Goal: Task Accomplishment & Management: Use online tool/utility

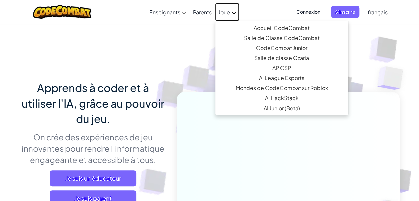
click at [226, 8] on link "Joue" at bounding box center [227, 12] width 24 height 18
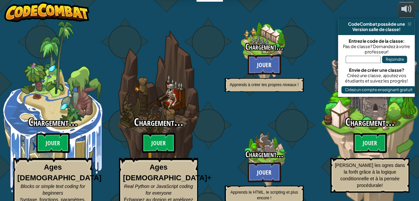
select select "fr"
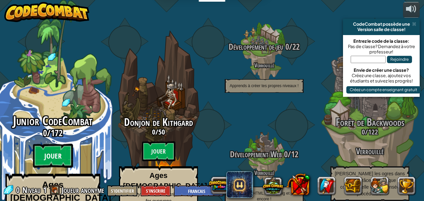
click at [51, 147] on btn "Jouer" at bounding box center [53, 156] width 40 height 24
select select "fr"
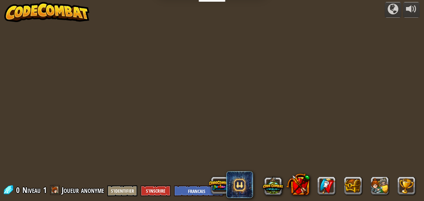
select select "fr"
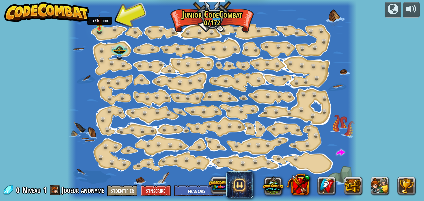
click at [99, 24] on img at bounding box center [99, 21] width 6 height 15
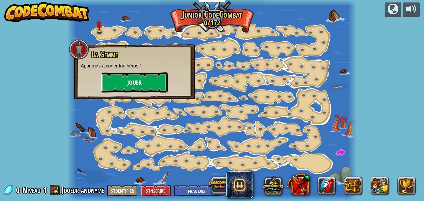
click at [121, 81] on button "Jouer" at bounding box center [134, 82] width 67 height 20
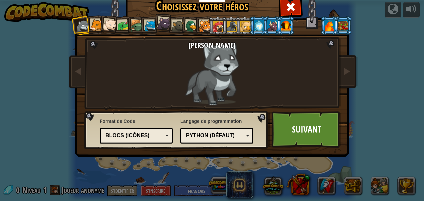
click at [145, 23] on div at bounding box center [151, 26] width 12 height 12
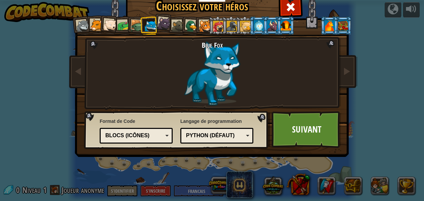
click at [122, 25] on div at bounding box center [123, 26] width 12 height 12
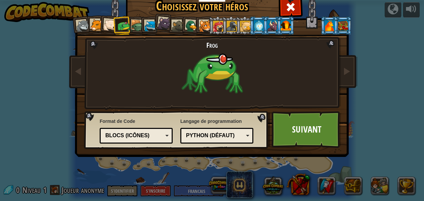
click at [136, 21] on div at bounding box center [137, 26] width 13 height 13
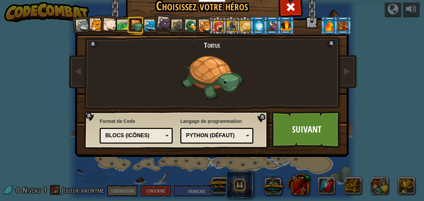
click at [105, 21] on div at bounding box center [109, 25] width 13 height 13
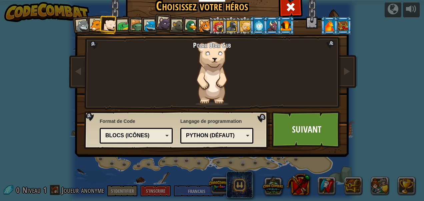
click at [204, 22] on div at bounding box center [205, 26] width 12 height 12
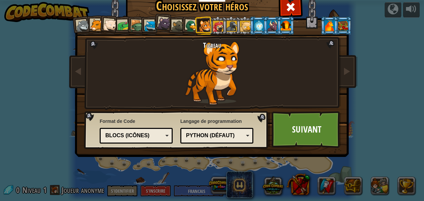
click at [189, 23] on div at bounding box center [191, 26] width 13 height 13
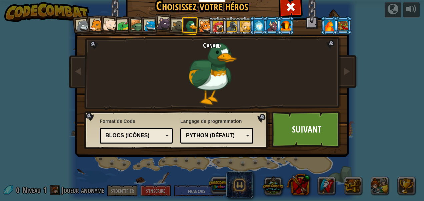
click at [168, 20] on div at bounding box center [164, 23] width 13 height 13
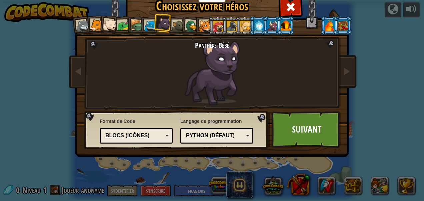
click at [173, 21] on div at bounding box center [178, 26] width 12 height 12
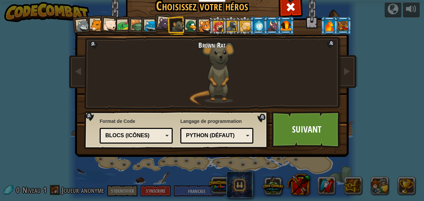
click at [160, 19] on div at bounding box center [164, 23] width 13 height 13
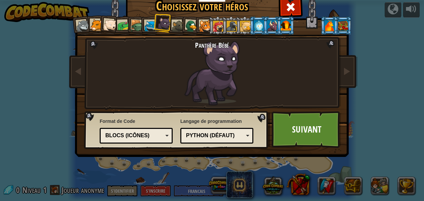
click at [145, 21] on div at bounding box center [151, 26] width 12 height 12
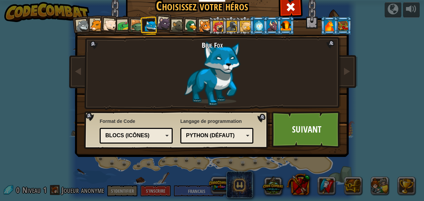
click at [133, 20] on div at bounding box center [137, 26] width 13 height 13
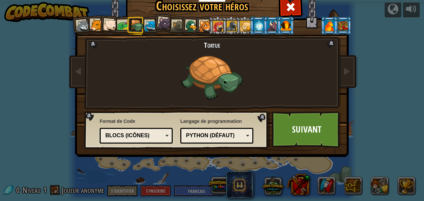
click at [120, 22] on div at bounding box center [123, 26] width 12 height 12
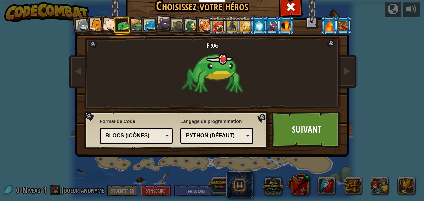
click at [108, 22] on div at bounding box center [109, 25] width 13 height 13
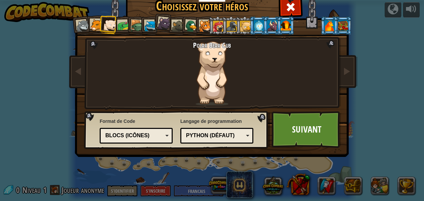
click at [91, 21] on div at bounding box center [96, 25] width 12 height 12
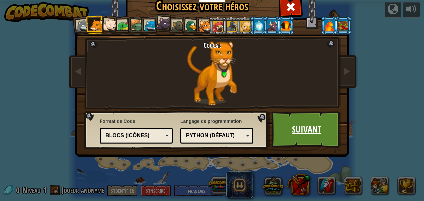
click at [305, 121] on link "Suivant" at bounding box center [307, 129] width 70 height 37
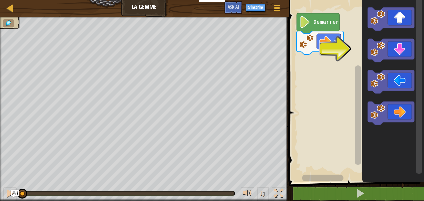
click at [319, 40] on rect "Espace de travail de Blocky" at bounding box center [329, 41] width 24 height 15
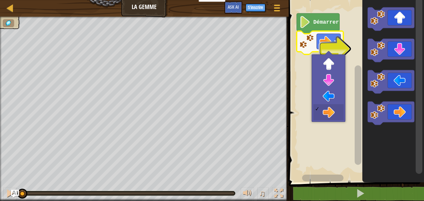
click at [395, 50] on icon "Espace de travail de Blocky" at bounding box center [391, 50] width 47 height 23
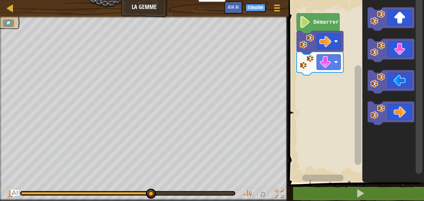
click at [397, 121] on icon "Espace de travail de Blocky" at bounding box center [391, 112] width 47 height 23
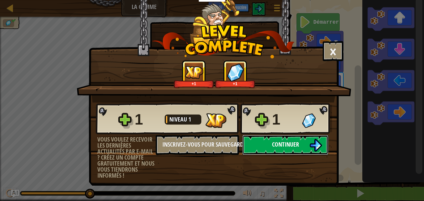
click at [308, 144] on button "Continuer" at bounding box center [286, 145] width 86 height 20
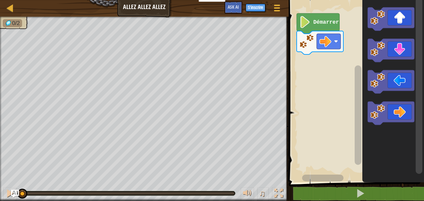
click at [399, 17] on icon "Espace de travail de Blocky" at bounding box center [391, 18] width 47 height 23
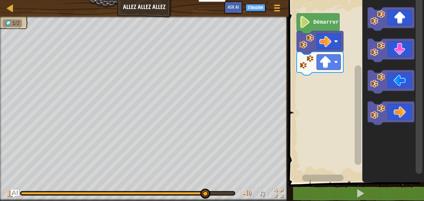
click at [399, 112] on icon "Espace de travail de Blocky" at bounding box center [391, 112] width 47 height 23
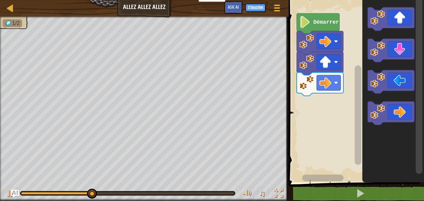
click at [398, 110] on icon "Espace de travail de Blocky" at bounding box center [391, 112] width 47 height 23
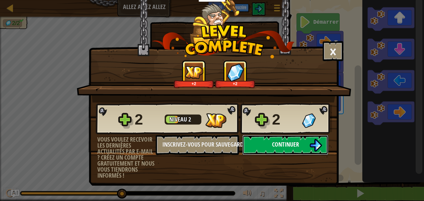
click at [304, 141] on button "Continuer" at bounding box center [286, 145] width 86 height 20
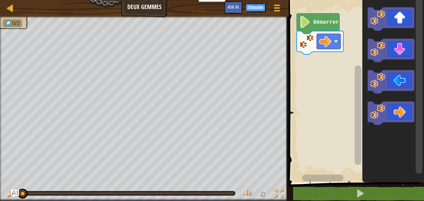
click at [400, 110] on icon "Espace de travail de Blocky" at bounding box center [391, 112] width 47 height 23
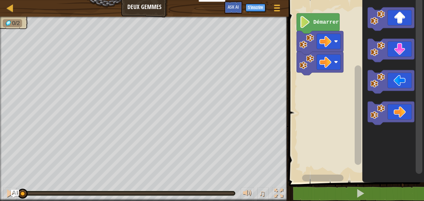
click at [398, 110] on icon "Espace de travail de Blocky" at bounding box center [391, 112] width 47 height 23
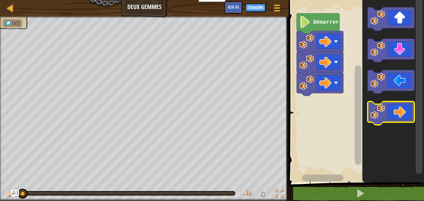
click at [399, 111] on icon "Espace de travail de Blocky" at bounding box center [391, 112] width 47 height 23
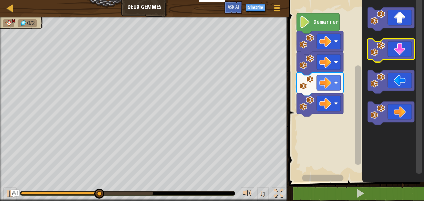
click at [399, 45] on icon "Espace de travail de Blocky" at bounding box center [391, 50] width 47 height 23
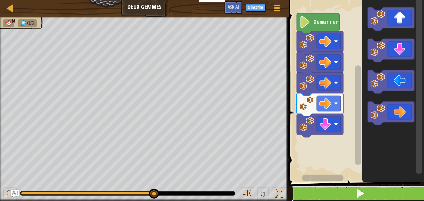
click at [376, 191] on button at bounding box center [360, 193] width 137 height 15
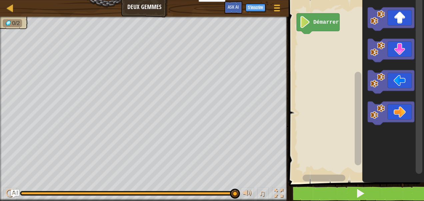
click at [397, 110] on icon "Espace de travail de Blocky" at bounding box center [391, 112] width 47 height 23
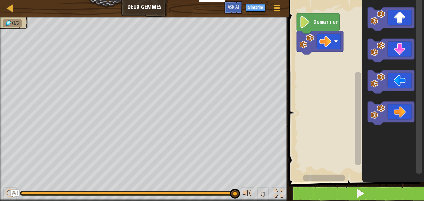
click at [397, 112] on icon "Espace de travail de Blocky" at bounding box center [391, 112] width 47 height 23
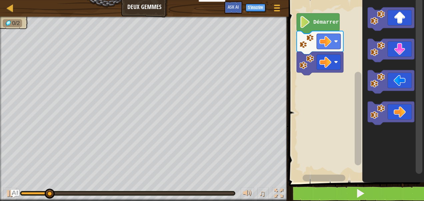
click at [398, 16] on icon "Espace de travail de Blocky" at bounding box center [391, 18] width 47 height 23
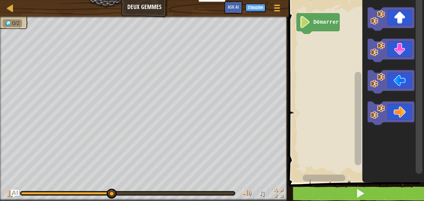
click at [390, 118] on icon "Espace de travail de Blocky" at bounding box center [391, 112] width 47 height 23
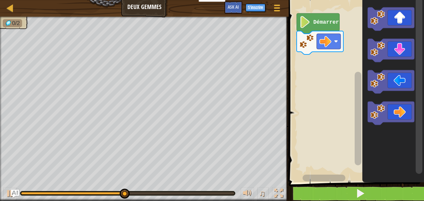
click at [391, 111] on icon "Espace de travail de Blocky" at bounding box center [391, 112] width 47 height 23
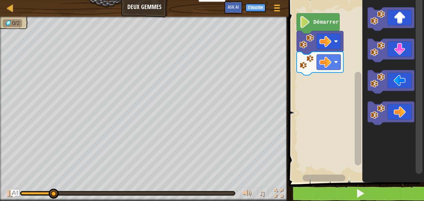
click at [393, 111] on icon "Espace de travail de Blocky" at bounding box center [391, 112] width 47 height 23
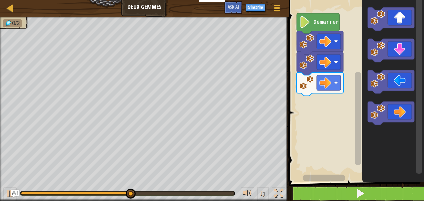
click at [403, 21] on icon "Espace de travail de Blocky" at bounding box center [391, 18] width 47 height 23
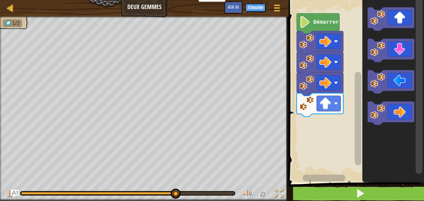
click at [405, 53] on icon "Espace de travail de Blocky" at bounding box center [391, 50] width 47 height 23
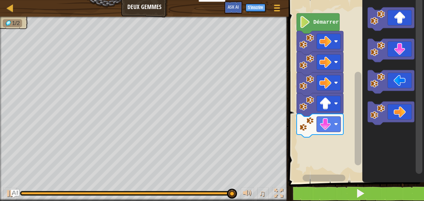
click at [400, 48] on icon "Espace de travail de Blocky" at bounding box center [391, 50] width 47 height 23
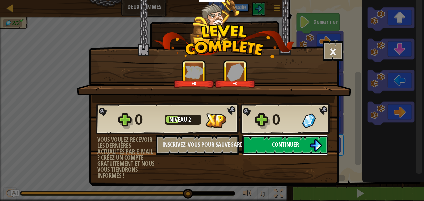
click at [313, 139] on img at bounding box center [316, 145] width 13 height 13
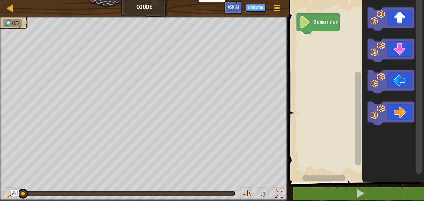
click at [400, 112] on icon "Espace de travail de Blocky" at bounding box center [391, 112] width 47 height 23
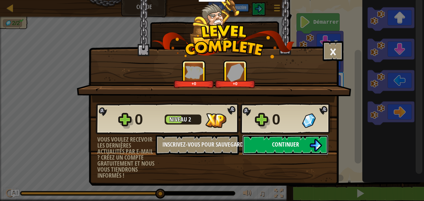
click at [300, 147] on button "Continuer" at bounding box center [286, 145] width 86 height 20
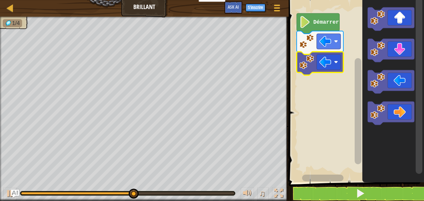
click at [333, 62] on rect "Espace de travail de Blocky" at bounding box center [329, 61] width 24 height 15
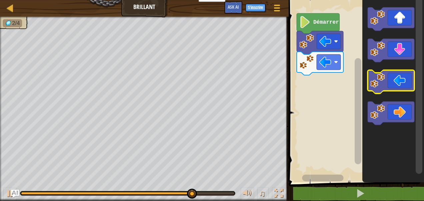
click at [379, 75] on image "Espace de travail de Blocky" at bounding box center [378, 80] width 15 height 15
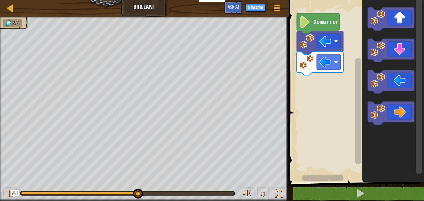
click at [401, 51] on icon "Espace de travail de Blocky" at bounding box center [391, 50] width 47 height 23
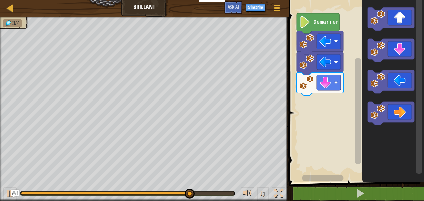
click at [404, 112] on icon "Espace de travail de Blocky" at bounding box center [391, 112] width 47 height 23
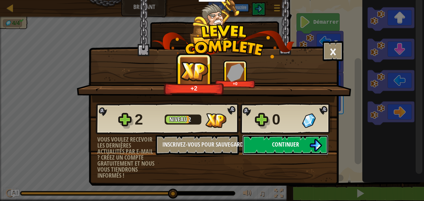
click at [306, 143] on button "Continuer" at bounding box center [286, 145] width 86 height 20
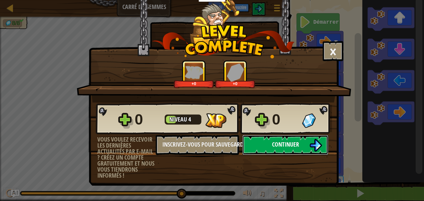
click at [305, 148] on button "Continuer" at bounding box center [286, 145] width 86 height 20
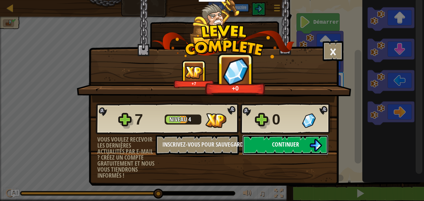
click at [292, 146] on span "Continuer" at bounding box center [285, 144] width 27 height 8
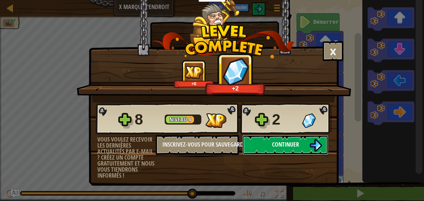
click at [322, 144] on img at bounding box center [316, 145] width 13 height 13
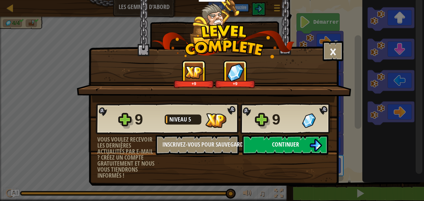
click at [300, 143] on button "Continuer" at bounding box center [286, 145] width 86 height 20
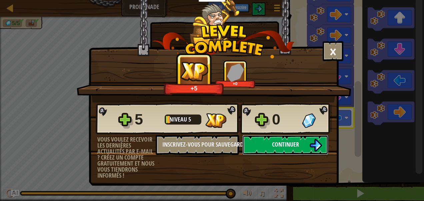
click at [309, 145] on button "Continuer" at bounding box center [286, 145] width 86 height 20
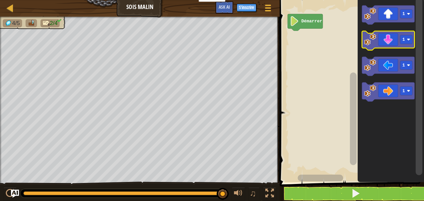
click at [407, 40] on image "Espace de travail de Blocky" at bounding box center [408, 39] width 3 height 3
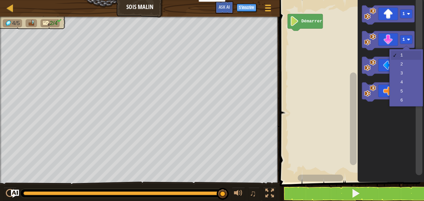
click at [407, 73] on icon "Espace de travail de Blocky" at bounding box center [388, 66] width 53 height 19
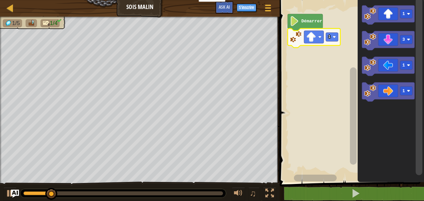
click at [0, 0] on div at bounding box center [0, 0] width 0 height 0
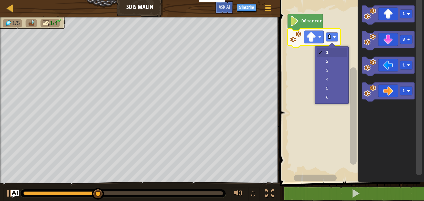
click at [334, 72] on rect "Espace de travail de Blocky" at bounding box center [351, 90] width 147 height 186
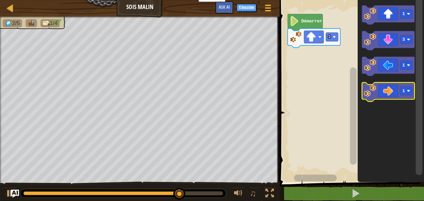
click at [408, 91] on image "Espace de travail de Blocky" at bounding box center [408, 90] width 3 height 3
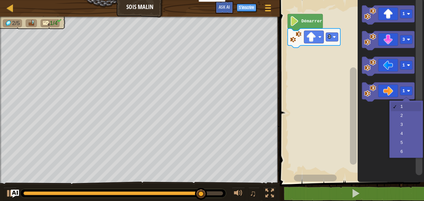
click at [407, 134] on icon "Espace de travail de Blocky" at bounding box center [391, 90] width 66 height 186
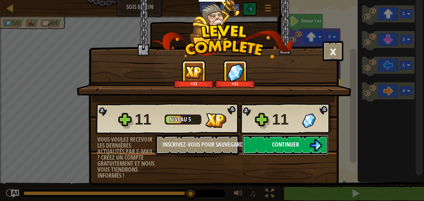
click at [304, 142] on button "Continuer" at bounding box center [286, 145] width 86 height 20
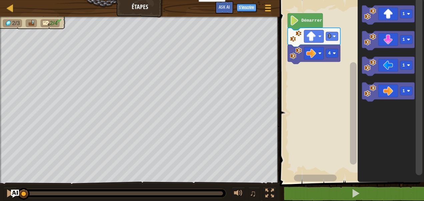
click at [406, 39] on rect "Espace de travail de Blocky" at bounding box center [406, 39] width 12 height 9
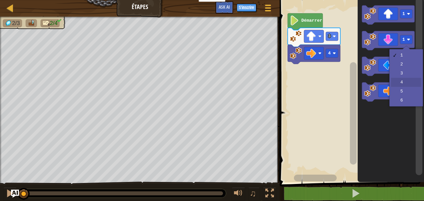
click at [407, 81] on icon "Espace de travail de Blocky" at bounding box center [391, 90] width 66 height 186
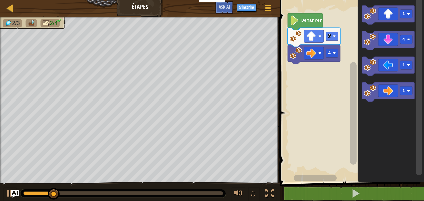
click at [408, 41] on image "Espace de travail de Blocky" at bounding box center [408, 39] width 3 height 3
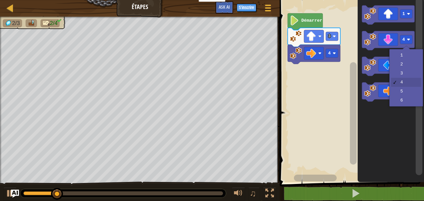
click at [409, 39] on image "Espace de travail de Blocky" at bounding box center [408, 39] width 3 height 3
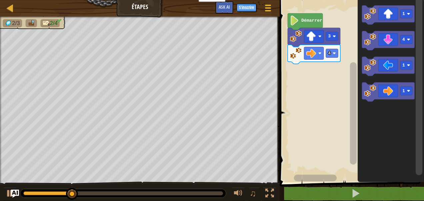
click at [409, 40] on image "Espace de travail de Blocky" at bounding box center [408, 39] width 3 height 3
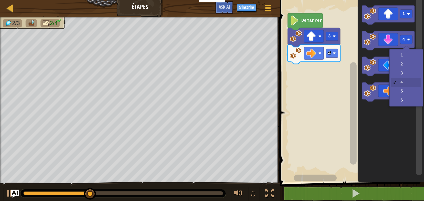
click at [407, 72] on icon "Espace de travail de Blocky" at bounding box center [388, 66] width 53 height 19
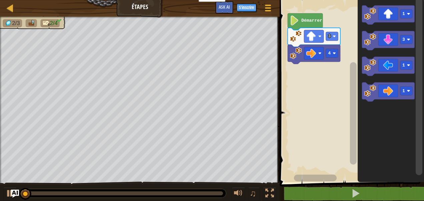
click at [0, 0] on div at bounding box center [0, 0] width 0 height 0
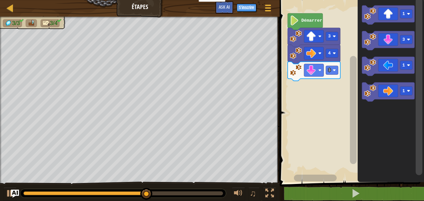
click at [407, 65] on image "Espace de travail de Blocky" at bounding box center [408, 65] width 3 height 3
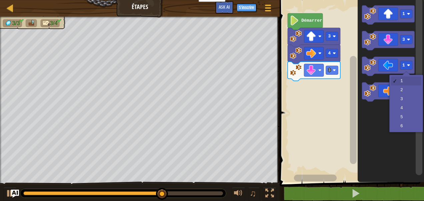
click at [405, 88] on text "1" at bounding box center [404, 90] width 3 height 5
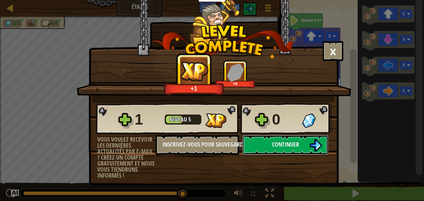
click at [305, 149] on button "Continuer" at bounding box center [286, 145] width 86 height 20
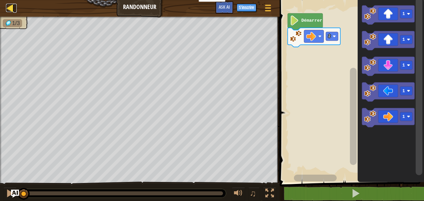
click at [12, 12] on div at bounding box center [10, 8] width 8 height 8
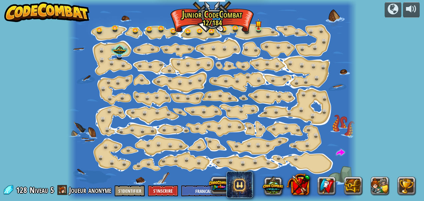
select select "fr"
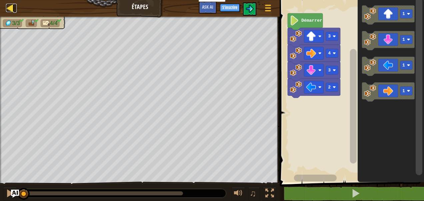
click at [10, 10] on div at bounding box center [10, 8] width 8 height 8
select select "fr"
click at [305, 20] on text "Démarrer" at bounding box center [312, 20] width 21 height 5
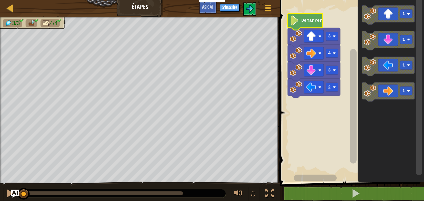
click at [305, 20] on text "Démarrer" at bounding box center [312, 20] width 21 height 5
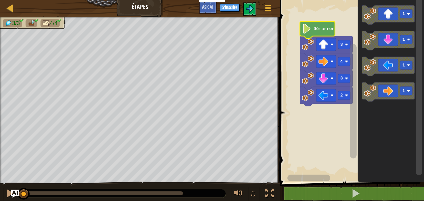
click at [309, 27] on image "Espace de travail de Blocky" at bounding box center [306, 29] width 9 height 10
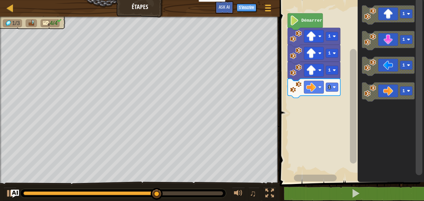
click at [330, 84] on rect "Espace de travail de Blocky" at bounding box center [332, 87] width 12 height 9
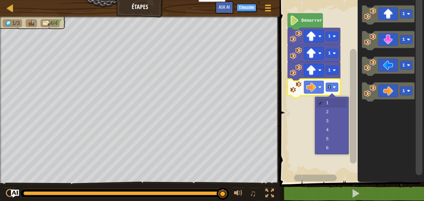
click at [335, 122] on rect "Espace de travail de Blocky" at bounding box center [351, 90] width 147 height 186
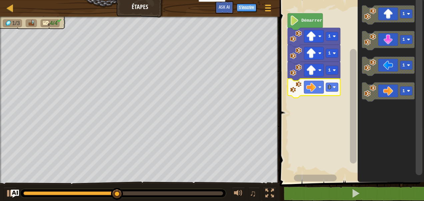
click at [0, 0] on div at bounding box center [0, 0] width 0 height 0
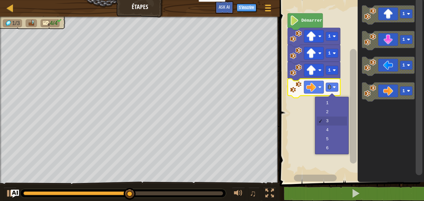
click at [336, 102] on rect "Espace de travail de Blocky" at bounding box center [351, 90] width 147 height 186
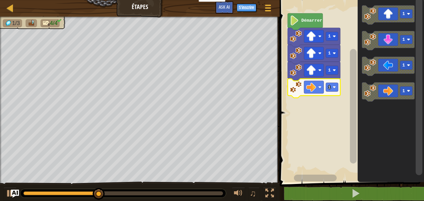
click at [334, 86] on image "Espace de travail de Blocky" at bounding box center [334, 86] width 3 height 3
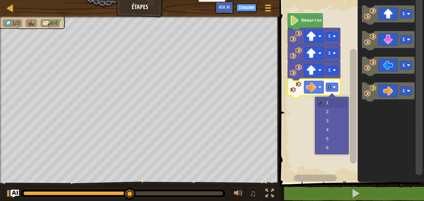
click at [334, 129] on rect "Espace de travail de Blocky" at bounding box center [351, 90] width 147 height 186
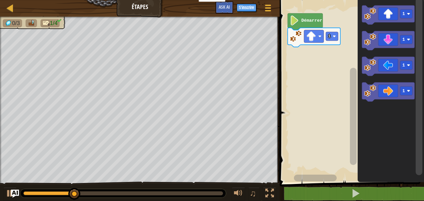
click at [335, 34] on rect "Espace de travail de Blocky" at bounding box center [332, 36] width 12 height 9
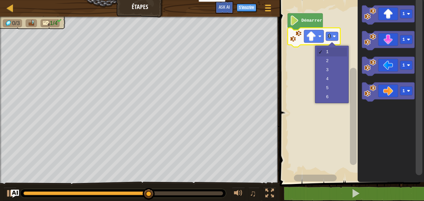
click at [336, 61] on rect "Espace de travail de Blocky" at bounding box center [351, 90] width 147 height 186
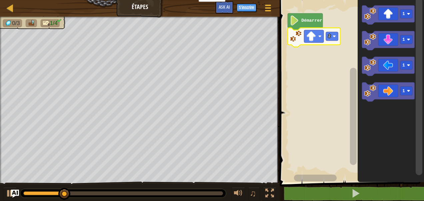
click at [328, 36] on text "2" at bounding box center [329, 36] width 3 height 5
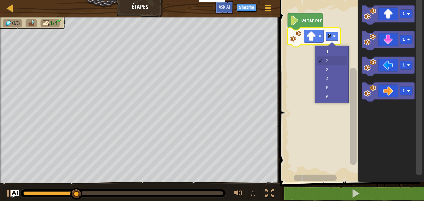
click at [333, 68] on rect "Espace de travail de Blocky" at bounding box center [351, 90] width 147 height 186
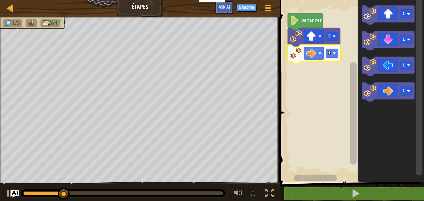
click at [332, 53] on rect "Espace de travail de Blocky" at bounding box center [332, 53] width 12 height 9
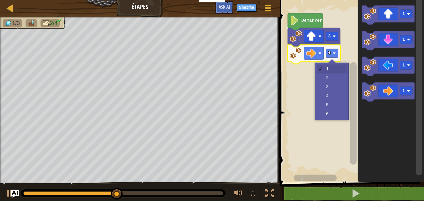
click at [334, 89] on rect "Espace de travail de Blocky" at bounding box center [351, 90] width 147 height 186
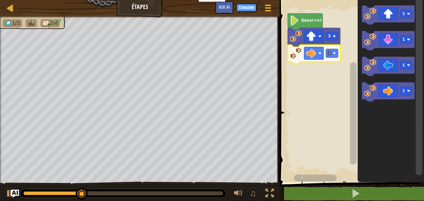
click at [335, 51] on rect "Espace de travail de Blocky" at bounding box center [332, 53] width 12 height 9
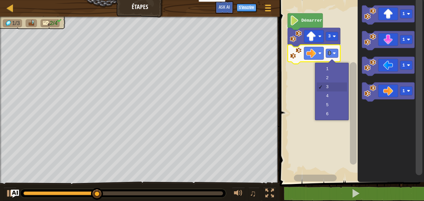
click at [334, 95] on rect "Espace de travail de Blocky" at bounding box center [351, 90] width 147 height 186
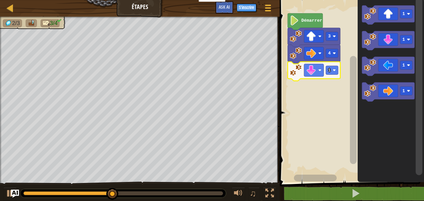
click at [337, 69] on rect "Espace de travail de Blocky" at bounding box center [332, 70] width 12 height 9
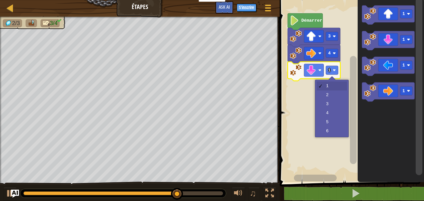
click at [335, 93] on rect "Espace de travail de Blocky" at bounding box center [351, 90] width 147 height 186
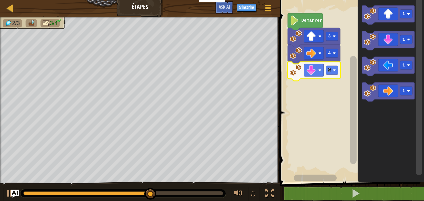
click at [336, 70] on rect "Espace de travail de Blocky" at bounding box center [351, 90] width 147 height 186
click at [333, 70] on rect "Espace de travail de Blocky" at bounding box center [351, 90] width 147 height 186
click at [330, 72] on text "2" at bounding box center [329, 70] width 3 height 5
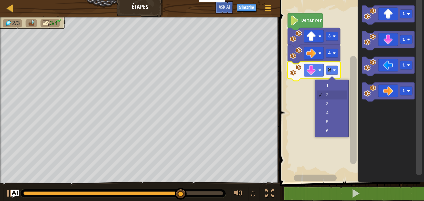
click at [338, 103] on rect "Espace de travail de Blocky" at bounding box center [351, 90] width 147 height 186
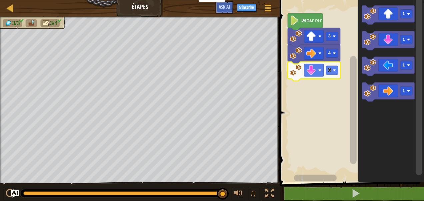
click at [341, 70] on rect "Espace de travail de Blocky" at bounding box center [351, 90] width 147 height 186
click at [345, 82] on rect "Espace de travail de Blocky" at bounding box center [351, 90] width 147 height 186
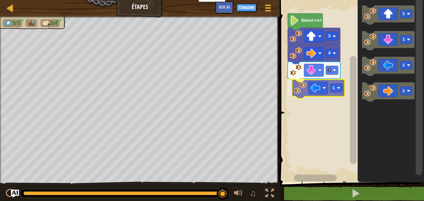
click at [317, 87] on div "Démarrer 3 4 3 1 1 1 1 1 1" at bounding box center [351, 90] width 147 height 186
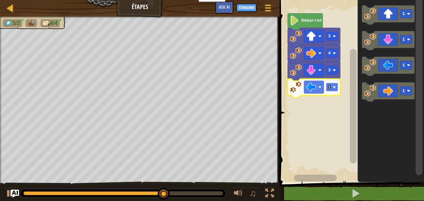
click at [333, 85] on rect "Espace de travail de Blocky" at bounding box center [332, 87] width 12 height 9
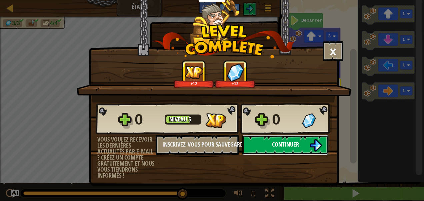
click at [318, 140] on img at bounding box center [316, 145] width 13 height 13
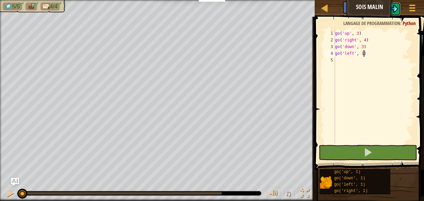
click at [395, 13] on button at bounding box center [394, 8] width 13 height 13
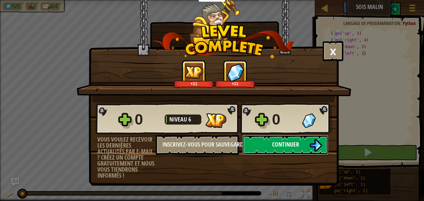
click at [275, 150] on button "Continuer" at bounding box center [286, 145] width 86 height 20
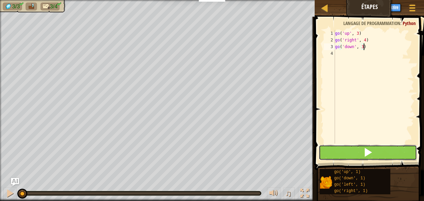
click at [365, 157] on span at bounding box center [368, 152] width 9 height 9
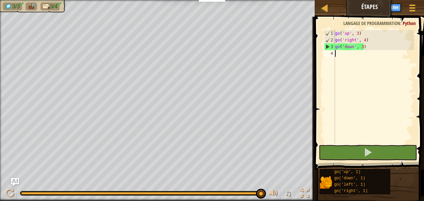
type textarea "G"
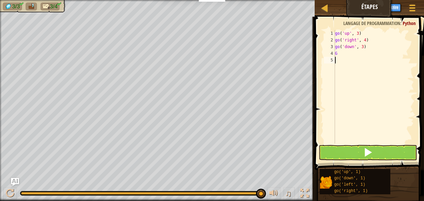
drag, startPoint x: 371, startPoint y: 123, endPoint x: 351, endPoint y: 107, distance: 26.0
click at [351, 107] on div "go ( 'up' , 3 ) go ( 'right' , 4 ) go ( 'down' , 3 ) G" at bounding box center [374, 93] width 80 height 127
type textarea "G"
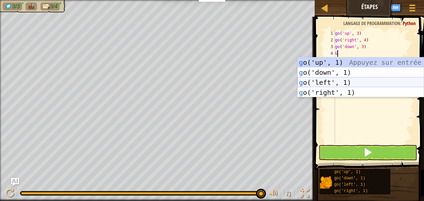
click at [360, 81] on div "g o('up', 1) Appuyez sur entrée g o('down', 1) Appuyez sur entrée g o('left', 1…" at bounding box center [361, 87] width 126 height 60
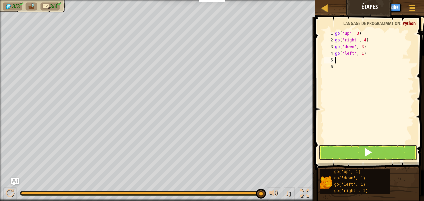
click at [343, 59] on div "go ( 'up' , 3 ) go ( 'right' , 4 ) go ( 'down' , 3 ) go ( 'left' , 1 )" at bounding box center [374, 93] width 80 height 127
click at [362, 53] on div "go ( 'up' , 3 ) go ( 'right' , 4 ) go ( 'down' , 3 ) go ( 'left' , 1 )" at bounding box center [374, 93] width 80 height 127
type textarea "go('left', 2)"
click at [378, 154] on button at bounding box center [368, 152] width 98 height 15
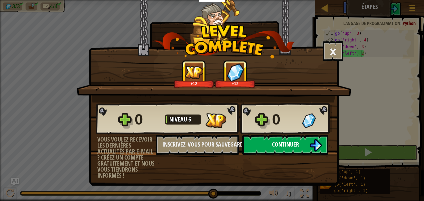
click at [310, 146] on img at bounding box center [316, 145] width 13 height 13
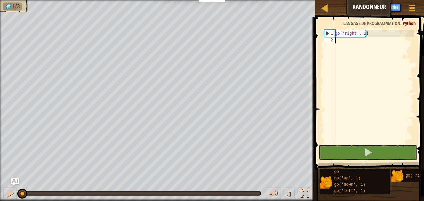
click at [341, 45] on div "go ( 'right' , 2 )" at bounding box center [374, 93] width 80 height 127
type textarea "G"
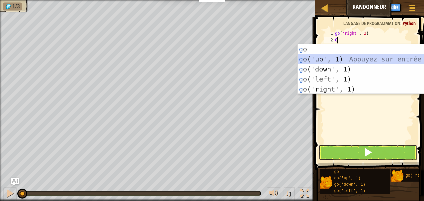
click at [408, 58] on div "g o Appuyez sur entrée g o('up', 1) Appuyez sur entrée g o('down', 1) Appuyez s…" at bounding box center [361, 79] width 126 height 70
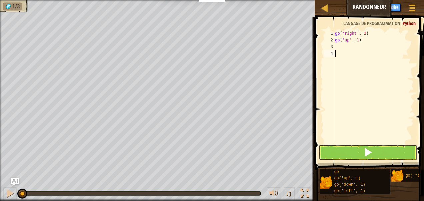
click at [408, 58] on div "go ( 'right' , 2 ) go ( 'up' , 1 )" at bounding box center [374, 93] width 80 height 127
click at [338, 46] on div "go ( 'right' , 2 ) go ( 'up' , 1 )" at bounding box center [374, 93] width 80 height 127
type textarea "G"
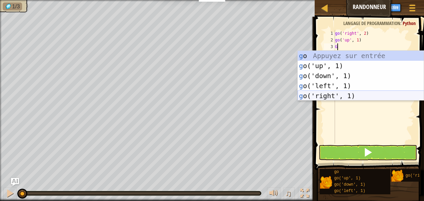
click at [375, 98] on div "g o Appuyez sur entrée g o('up', 1) Appuyez sur entrée g o('down', 1) Appuyez s…" at bounding box center [361, 86] width 126 height 70
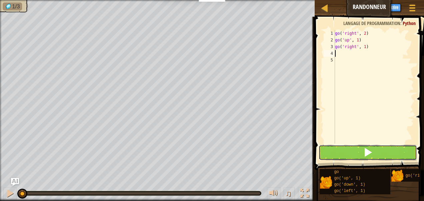
click at [376, 154] on button at bounding box center [368, 152] width 98 height 15
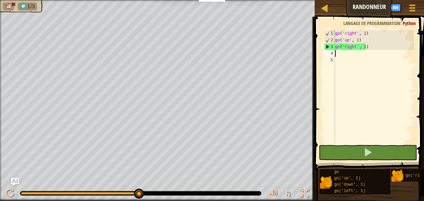
click at [366, 47] on div "go ( 'right' , 2 ) go ( 'up' , 1 ) go ( 'right' , 1 )" at bounding box center [374, 93] width 80 height 127
click at [364, 47] on div "go ( 'right' , 2 ) go ( 'up' , 1 ) go ( 'right' , 1 )" at bounding box center [374, 93] width 80 height 127
click at [359, 39] on div "go ( 'right' , 2 ) go ( 'up' , 1 ) go ( 'right' , 1 )" at bounding box center [374, 93] width 80 height 127
click at [358, 40] on div "go ( 'right' , 2 ) go ( 'up' , 1 ) go ( 'right' , 1 )" at bounding box center [374, 93] width 80 height 127
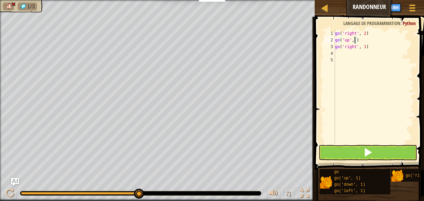
scroll to position [3, 2]
click at [364, 47] on div "go ( 'right' , 2 ) go ( 'up' , 3 ) go ( 'right' , 1 )" at bounding box center [374, 93] width 80 height 127
type textarea "go('right', 2)"
click at [371, 154] on span at bounding box center [368, 152] width 9 height 9
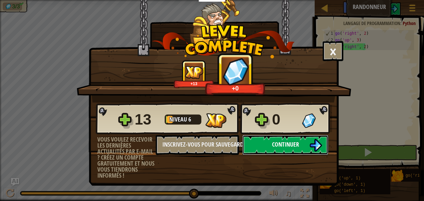
click at [278, 146] on span "Continuer" at bounding box center [285, 144] width 27 height 8
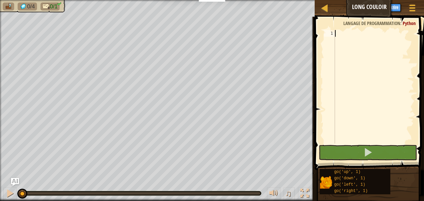
type textarea "G"
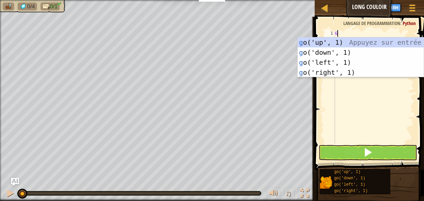
scroll to position [3, 0]
click at [352, 75] on div "g o('up', 1) Appuyez sur entrée g o('down', 1) Appuyez sur entrée g o('left', 1…" at bounding box center [361, 67] width 126 height 60
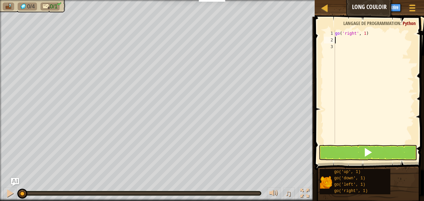
click at [364, 34] on div "go ( 'right' , 1 )" at bounding box center [374, 93] width 80 height 127
type textarea ")"
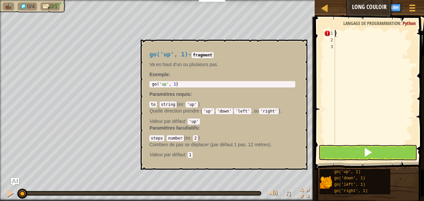
click at [349, 33] on div ")" at bounding box center [374, 93] width 80 height 127
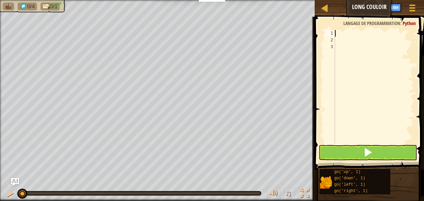
type textarea "G"
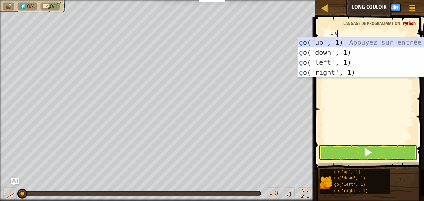
click at [344, 38] on div "g o('up', 1) Appuyez sur entrée g o('down', 1) Appuyez sur entrée g o('left', 1…" at bounding box center [361, 67] width 126 height 60
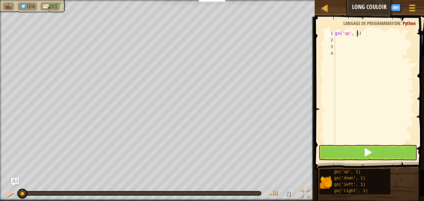
click at [358, 31] on div "go ( 'up' , 1 )" at bounding box center [374, 93] width 80 height 127
click at [362, 32] on div "go ( 'up' , 1 )" at bounding box center [374, 93] width 80 height 127
type textarea "g"
type textarea "G"
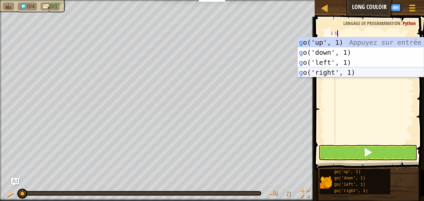
click at [341, 69] on div "g o('up', 1) Appuyez sur entrée g o('down', 1) Appuyez sur entrée g o('left', 1…" at bounding box center [361, 67] width 126 height 60
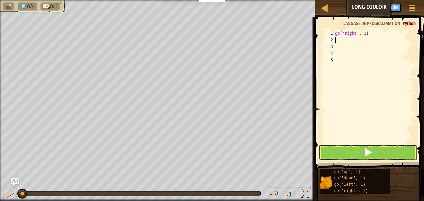
click at [365, 34] on div "go ( 'right' , 1 )" at bounding box center [374, 93] width 80 height 127
type textarea "go('right', 1)"
click at [365, 34] on div "go ( 'right' , 1 )" at bounding box center [374, 93] width 80 height 127
click at [376, 38] on div "go ( 'right' , 1 )" at bounding box center [374, 93] width 80 height 127
click at [363, 32] on div "go ( 'right' , 1 )" at bounding box center [374, 93] width 80 height 127
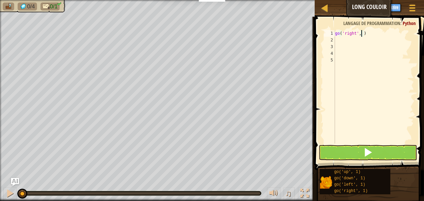
scroll to position [3, 2]
type textarea "go('right', 5)"
click at [386, 153] on button at bounding box center [368, 152] width 98 height 15
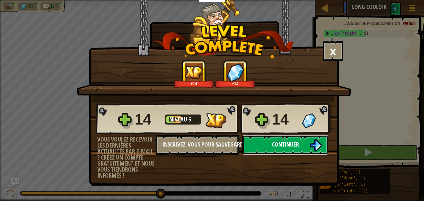
click at [304, 143] on button "Continuer" at bounding box center [286, 145] width 86 height 20
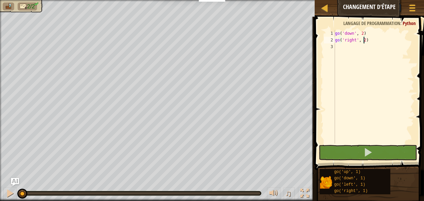
click at [364, 39] on div "go ( 'down' , 2 ) go ( 'right' , 2 )" at bounding box center [374, 93] width 80 height 127
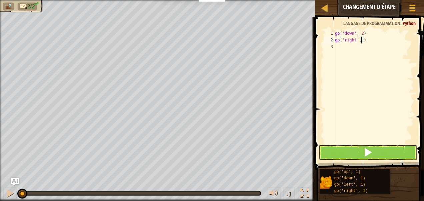
scroll to position [3, 2]
click at [364, 147] on button at bounding box center [368, 152] width 98 height 15
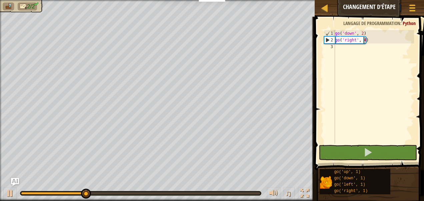
click at [361, 42] on div "go ( 'down' , 2 ) go ( 'right' , 4 )" at bounding box center [374, 93] width 80 height 127
click at [365, 41] on div "go ( 'down' , 2 ) go ( 'right' , 4 )" at bounding box center [374, 93] width 80 height 127
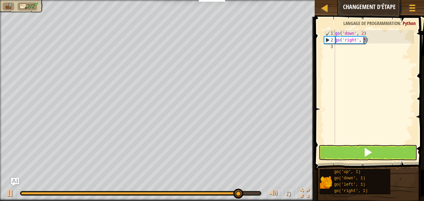
type textarea "go('right', 5)"
click at [362, 154] on button at bounding box center [368, 152] width 98 height 15
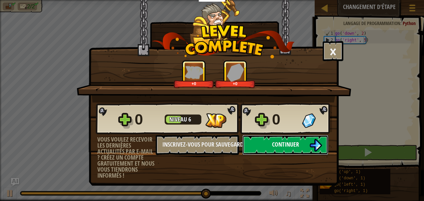
click at [308, 138] on button "Continuer" at bounding box center [286, 145] width 86 height 20
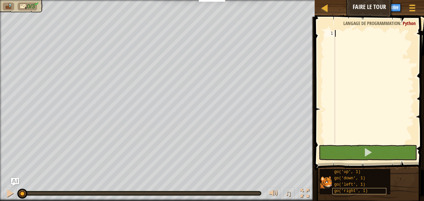
click at [372, 193] on div "go('right', 1)" at bounding box center [360, 191] width 54 height 6
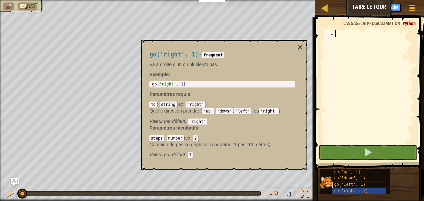
click at [377, 184] on div "go('left', 1)" at bounding box center [360, 185] width 54 height 6
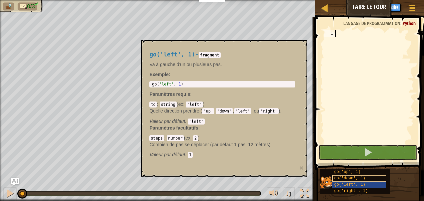
click at [373, 176] on div "go('down', 1)" at bounding box center [360, 178] width 54 height 6
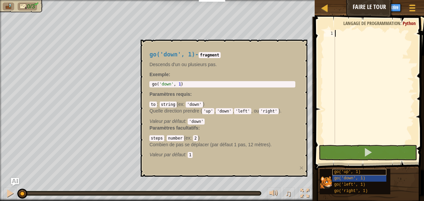
click at [373, 173] on div "go('up', 1)" at bounding box center [360, 172] width 54 height 6
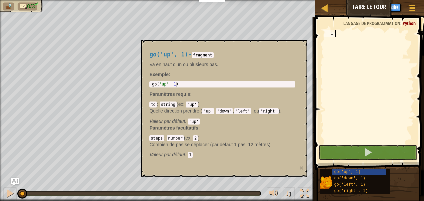
click at [347, 35] on div at bounding box center [374, 93] width 80 height 127
type textarea "G"
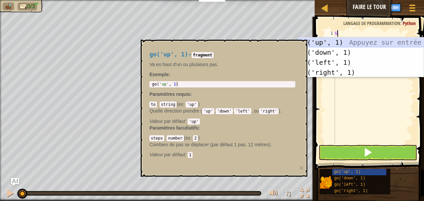
click at [377, 43] on div "g o('up', 1) Appuyez sur entrée g o('down', 1) Appuyez sur entrée g o('left', 1…" at bounding box center [361, 67] width 126 height 60
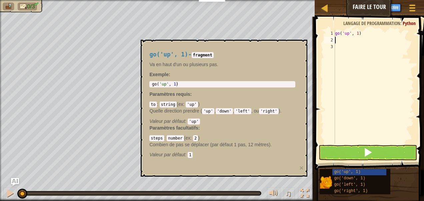
click at [391, 109] on div "go ( 'up' , 1 )" at bounding box center [374, 93] width 80 height 127
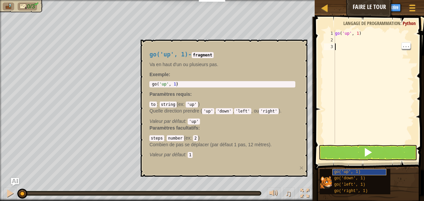
click at [372, 173] on div "go('up', 1)" at bounding box center [360, 172] width 54 height 6
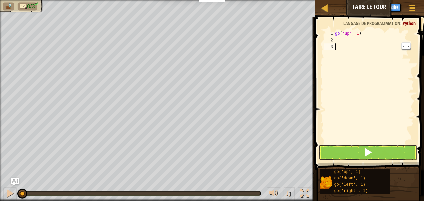
click at [361, 33] on div "go ( 'up' , 1 )" at bounding box center [374, 93] width 80 height 127
click at [358, 35] on div "go ( 'up' , 1 )" at bounding box center [374, 93] width 80 height 127
type textarea "go('up', 2)"
type textarea "g"
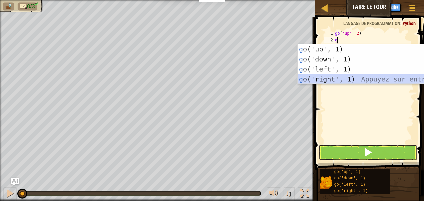
click at [346, 76] on div "g o('up', 1) Appuyez sur entrée g o('down', 1) Appuyez sur entrée g o('left', 1…" at bounding box center [361, 74] width 126 height 60
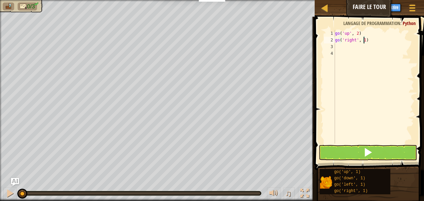
click at [364, 40] on div "go ( 'up' , 2 ) go ( 'right' , 1 )" at bounding box center [374, 93] width 80 height 127
drag, startPoint x: 339, startPoint y: 46, endPoint x: 425, endPoint y: 26, distance: 88.6
click at [419, 0] on html "Enseignants Créer un compte gratuit Solutions pour écoles et districts Aperçu d…" at bounding box center [212, 0] width 424 height 0
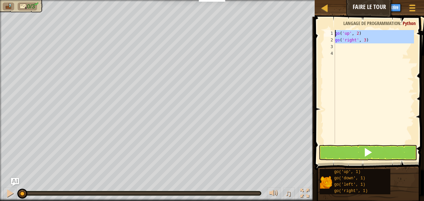
type textarea "g"
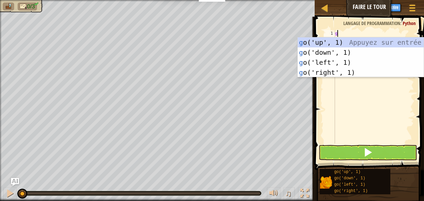
scroll to position [3, 0]
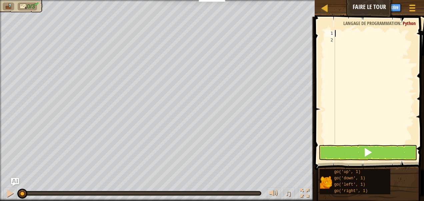
type textarea "g"
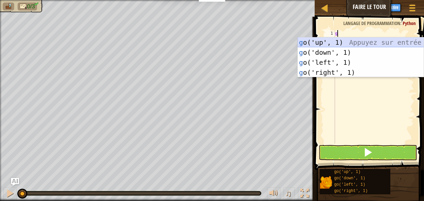
click at [371, 45] on div "g o('up', 1) Appuyez sur entrée g o('down', 1) Appuyez sur entrée g o('left', 1…" at bounding box center [361, 67] width 126 height 60
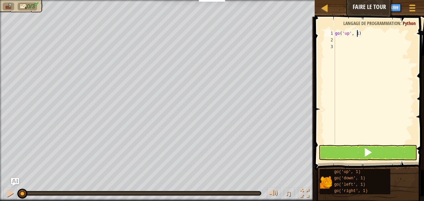
click at [357, 32] on div "go ( 'up' , 1 )" at bounding box center [374, 93] width 80 height 127
type textarea "go('up', 2)"
type textarea "g"
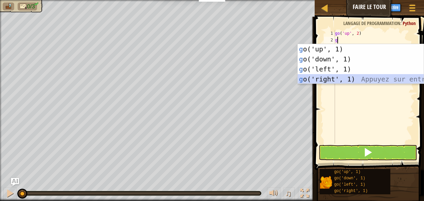
click at [374, 80] on div "g o('up', 1) Appuyez sur entrée g o('down', 1) Appuyez sur entrée g o('left', 1…" at bounding box center [361, 74] width 126 height 60
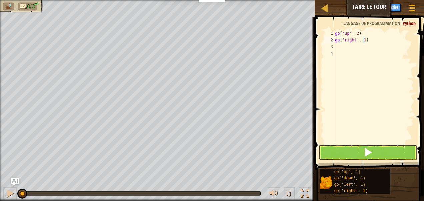
click at [364, 40] on div "go ( 'up' , 2 ) go ( 'right' , 1 )" at bounding box center [374, 93] width 80 height 127
type textarea "go('right', 4)"
type textarea "g"
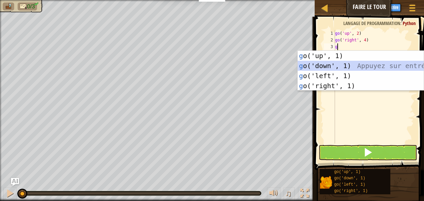
click at [386, 64] on div "g o('up', 1) Appuyez sur entrée g o('down', 1) Appuyez sur entrée g o('left', 1…" at bounding box center [361, 81] width 126 height 60
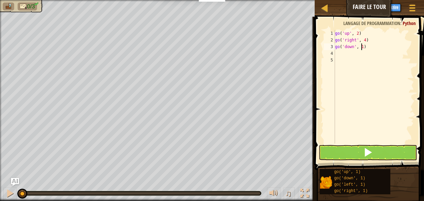
click at [361, 47] on div "go ( 'up' , 2 ) go ( 'right' , 4 ) go ( 'down' , 1 )" at bounding box center [374, 93] width 80 height 127
click at [387, 151] on button at bounding box center [368, 152] width 98 height 15
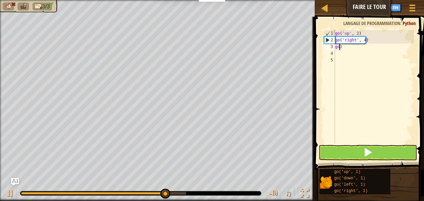
scroll to position [3, 0]
type textarea ")"
click at [341, 47] on div "go ( 'up' , 2 ) go ( 'right' , 4 ) )" at bounding box center [374, 93] width 80 height 127
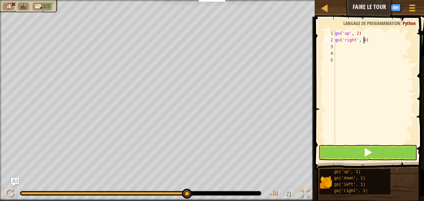
click at [364, 40] on div "go ( 'up' , 2 ) go ( 'right' , 4 )" at bounding box center [374, 93] width 80 height 127
type textarea "go('right', 3)"
type textarea "g"
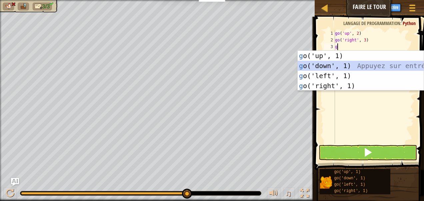
click at [330, 63] on div "g o('up', 1) Appuyez sur entrée g o('down', 1) Appuyez sur entrée g o('left', 1…" at bounding box center [361, 81] width 126 height 60
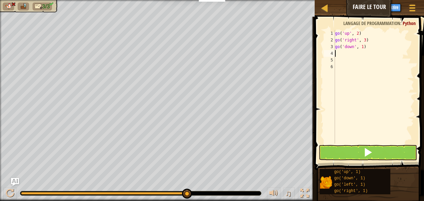
type textarea "g"
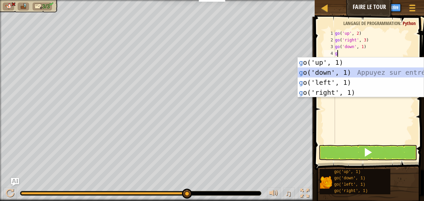
click at [328, 74] on div "g o('up', 1) Appuyez sur entrée g o('down', 1) Appuyez sur entrée g o('left', 1…" at bounding box center [361, 87] width 126 height 60
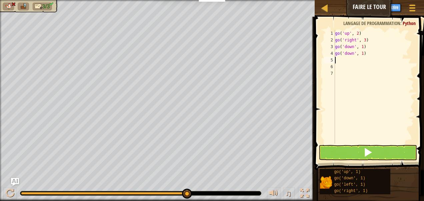
click at [365, 54] on div "go ( 'up' , 2 ) go ( 'right' , 3 ) go ( 'down' , 1 ) go ( 'down' , 1 )" at bounding box center [374, 93] width 80 height 127
type textarea "g"
type textarea "go('down', 2)"
click at [361, 149] on button at bounding box center [368, 152] width 98 height 15
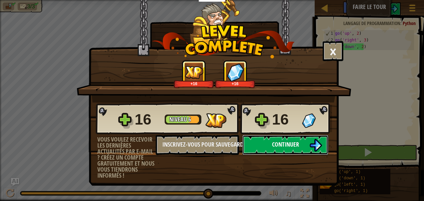
click at [310, 147] on img at bounding box center [316, 145] width 13 height 13
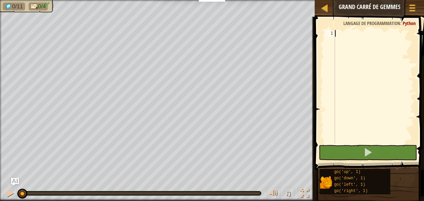
click at [340, 35] on div at bounding box center [374, 93] width 80 height 127
type textarea "g"
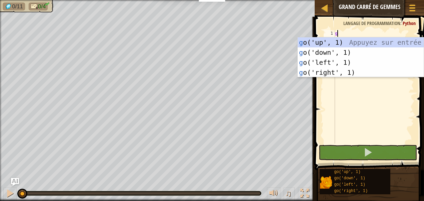
scroll to position [3, 0]
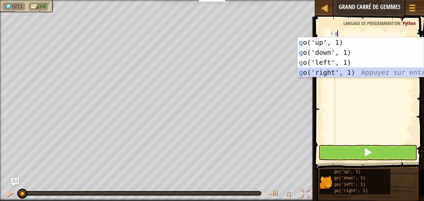
click at [334, 68] on div "g o('up', 1) Appuyez sur entrée g o('down', 1) Appuyez sur entrée g o('left', 1…" at bounding box center [361, 67] width 126 height 60
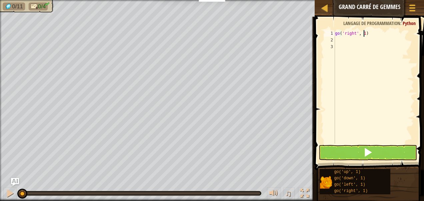
click at [364, 32] on div "go ( 'right' , 1 )" at bounding box center [374, 93] width 80 height 127
type textarea "go('right', 3)"
type textarea "g"
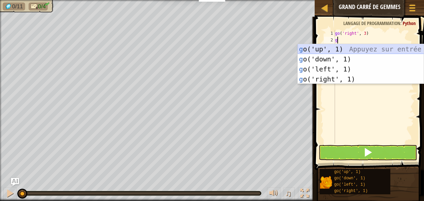
click at [332, 52] on div "g o('up', 1) Appuyez sur entrée g o('down', 1) Appuyez sur entrée g o('left', 1…" at bounding box center [361, 74] width 126 height 60
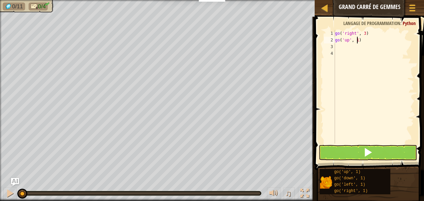
click at [357, 39] on div "go ( 'right' , 3 ) go ( 'up' , 1 )" at bounding box center [374, 93] width 80 height 127
type textarea "go('up', 3)"
type textarea "g"
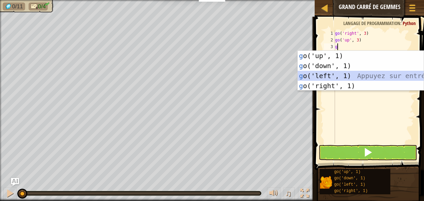
click at [359, 75] on div "g o('up', 1) Appuyez sur entrée g o('down', 1) Appuyez sur entrée g o('left', 1…" at bounding box center [361, 81] width 126 height 60
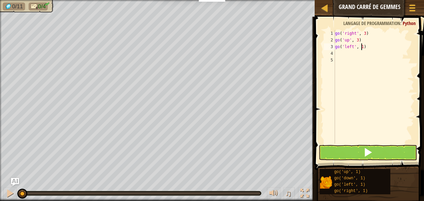
click at [362, 46] on div "go ( 'right' , 3 ) go ( 'up' , 3 ) go ( 'left' , 1 )" at bounding box center [374, 93] width 80 height 127
type textarea "go('left', 3)"
type textarea "g"
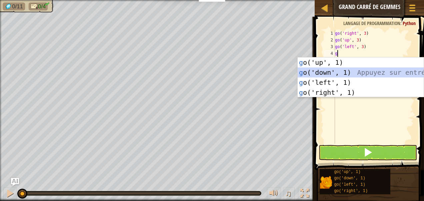
click at [370, 71] on div "g o('up', 1) Appuyez sur entrée g o('down', 1) Appuyez sur entrée g o('left', 1…" at bounding box center [361, 87] width 126 height 60
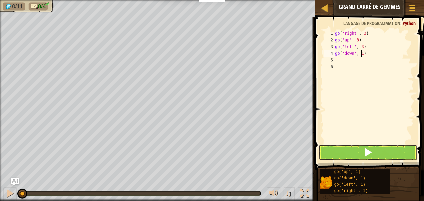
click at [362, 54] on div "go ( 'right' , 3 ) go ( 'up' , 3 ) go ( 'left' , 3 ) go ( 'down' , 1 )" at bounding box center [374, 93] width 80 height 127
type textarea "go('down', 3)"
click at [369, 149] on span at bounding box center [368, 152] width 9 height 9
